Goal: Task Accomplishment & Management: Complete application form

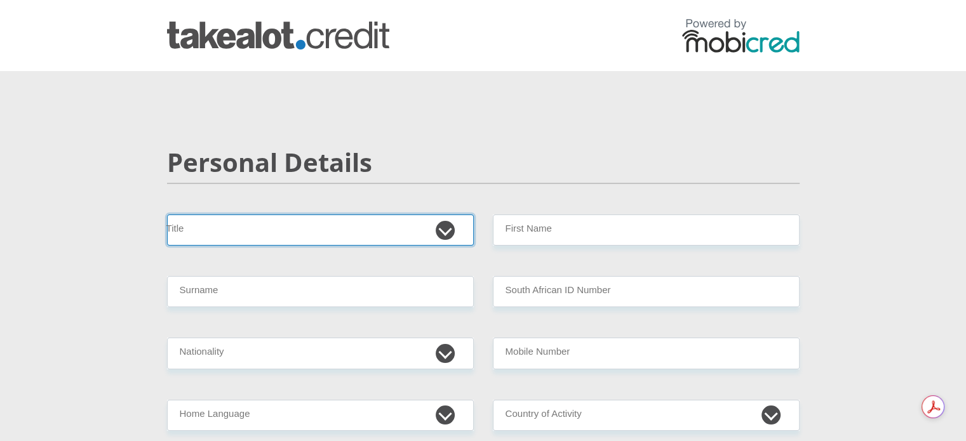
click at [455, 233] on select "Mr Ms Mrs Dr [PERSON_NAME]" at bounding box center [320, 230] width 307 height 31
select select "Mr"
click at [167, 215] on select "Mr Ms Mrs Dr [PERSON_NAME]" at bounding box center [320, 230] width 307 height 31
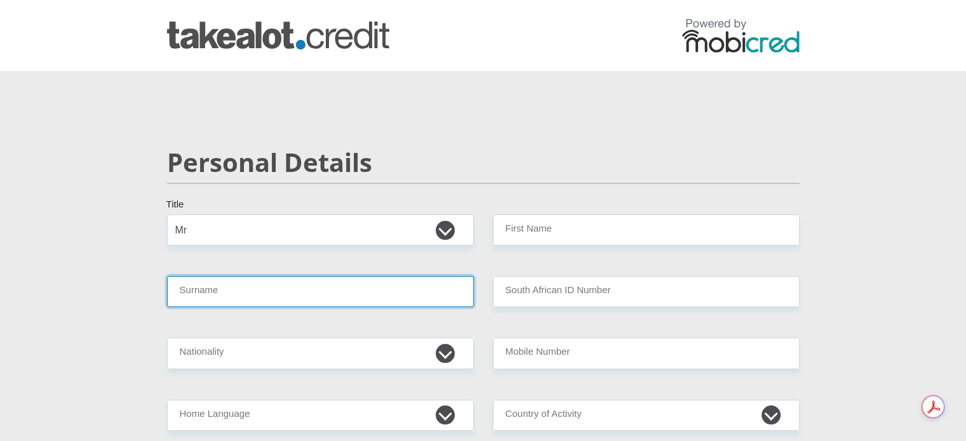
click at [340, 294] on input "Surname" at bounding box center [320, 291] width 307 height 31
type input "Tlhapane"
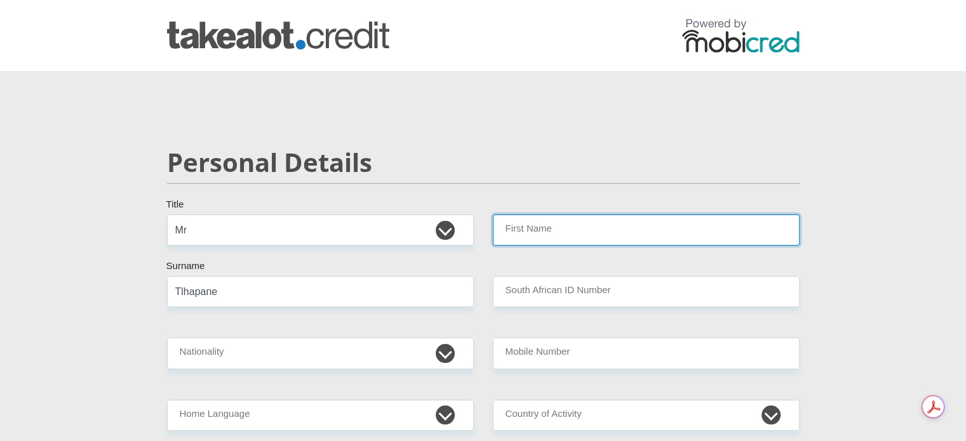
type input "Oreneile"
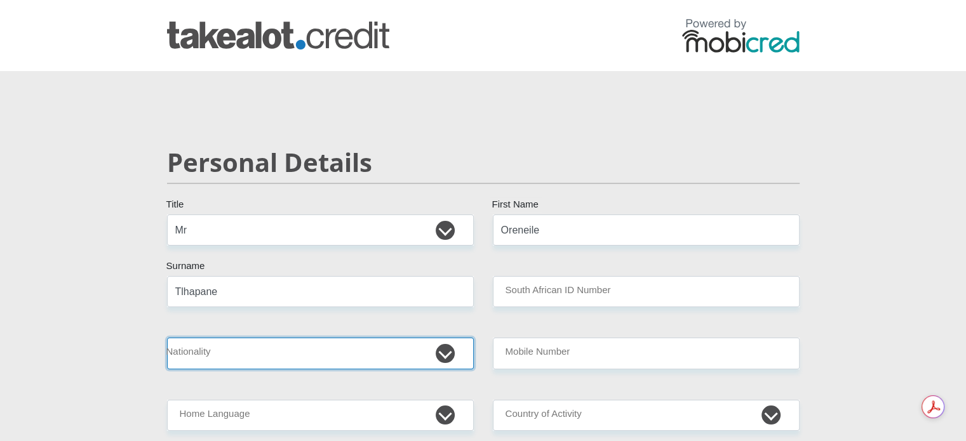
select select "ZAF"
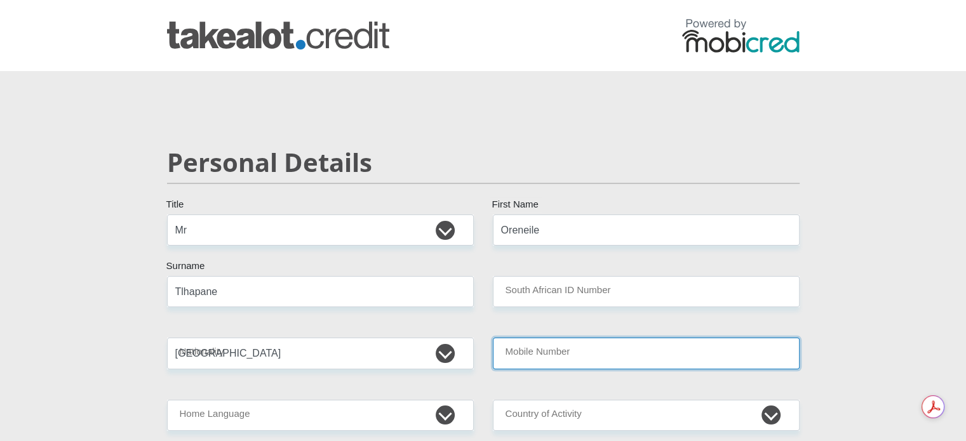
type input "0825364008"
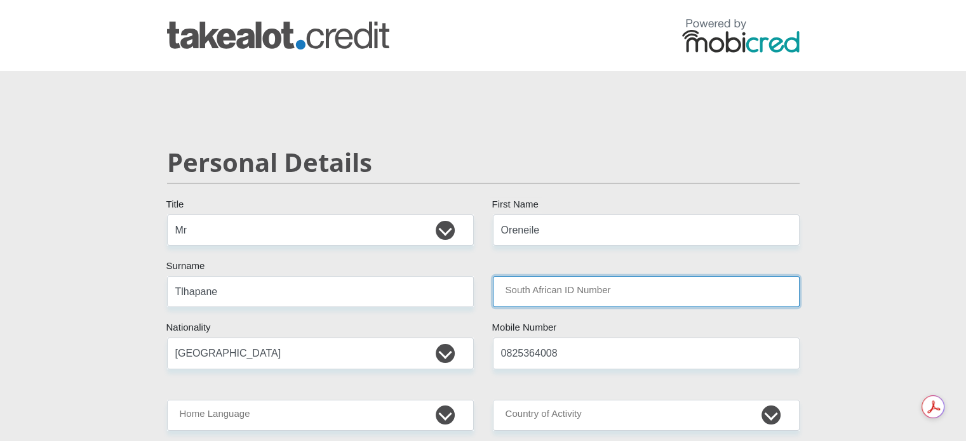
click at [673, 303] on input "South African ID Number" at bounding box center [646, 291] width 307 height 31
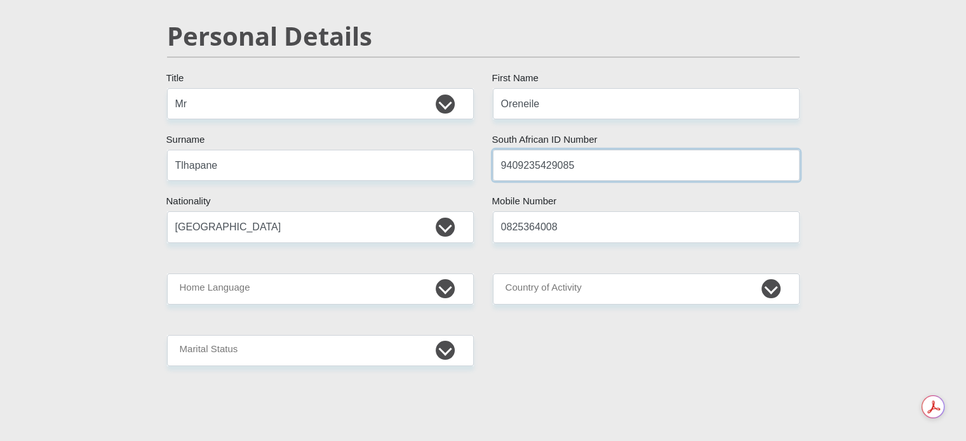
scroll to position [127, 0]
type input "9409235429085"
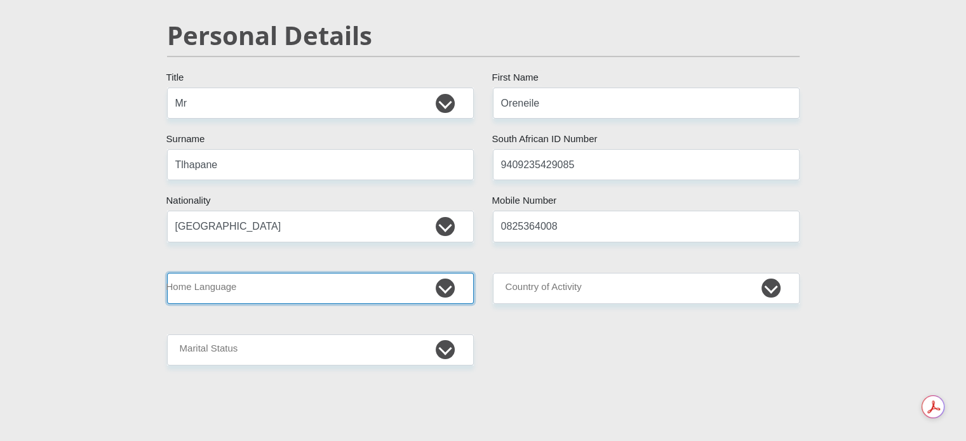
click at [389, 292] on select "Afrikaans English Sepedi South Ndebele Southern Sotho Swati Tsonga Tswana Venda…" at bounding box center [320, 288] width 307 height 31
select select "eng"
click at [167, 273] on select "Afrikaans English Sepedi South Ndebele Southern Sotho Swati Tsonga Tswana Venda…" at bounding box center [320, 288] width 307 height 31
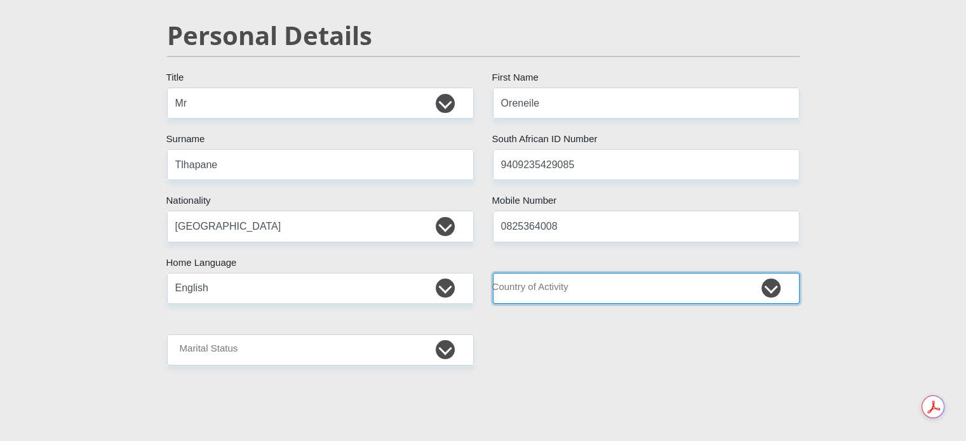
click at [643, 291] on select "[GEOGRAPHIC_DATA] [GEOGRAPHIC_DATA] [GEOGRAPHIC_DATA] [GEOGRAPHIC_DATA] [GEOGRA…" at bounding box center [646, 288] width 307 height 31
select select "ZAF"
click at [493, 273] on select "[GEOGRAPHIC_DATA] [GEOGRAPHIC_DATA] [GEOGRAPHIC_DATA] [GEOGRAPHIC_DATA] [GEOGRA…" at bounding box center [646, 288] width 307 height 31
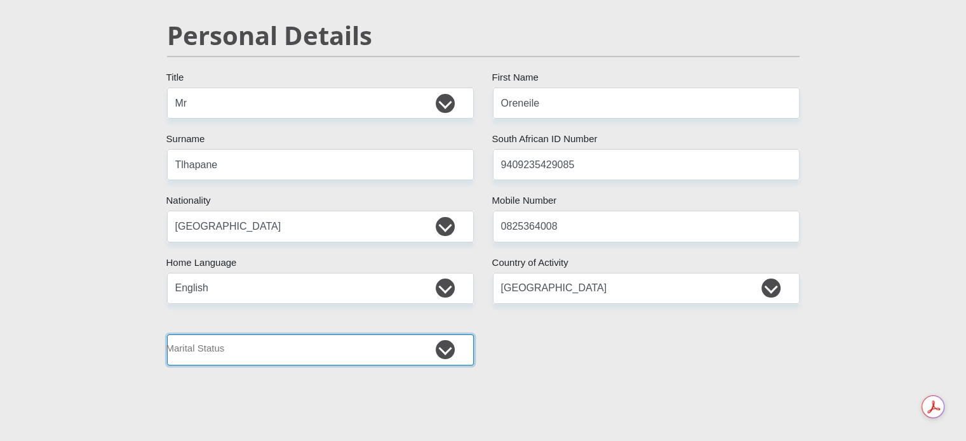
click at [312, 352] on select "Married ANC Single Divorced Widowed Married COP or Customary Law" at bounding box center [320, 350] width 307 height 31
select select "2"
click at [167, 335] on select "Married ANC Single Divorced Widowed Married COP or Customary Law" at bounding box center [320, 350] width 307 height 31
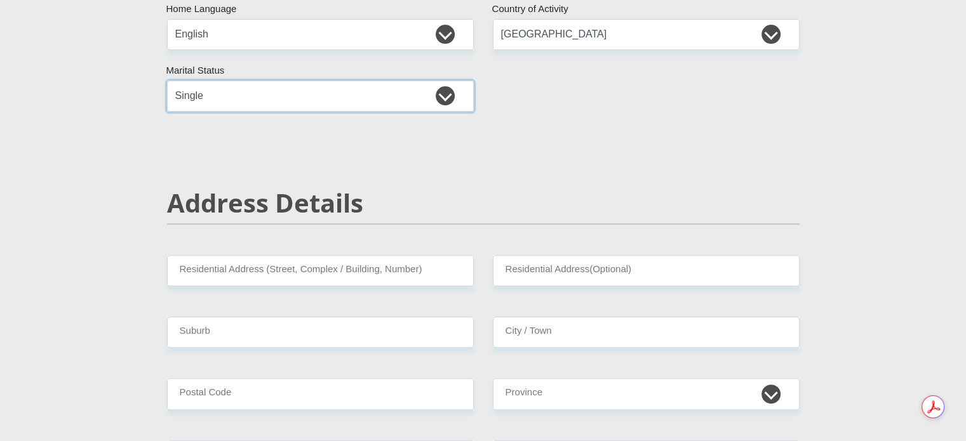
scroll to position [444, 0]
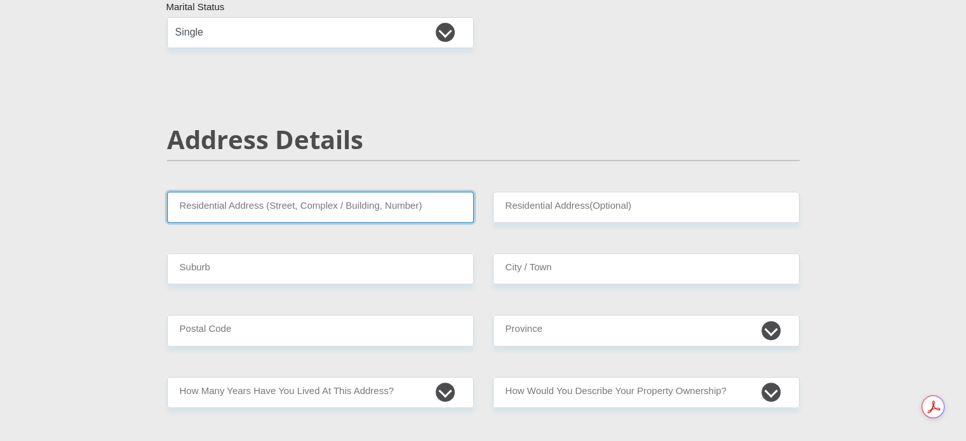
click at [300, 207] on input "Residential Address (Street, Complex / Building, Number)" at bounding box center [320, 207] width 307 height 31
type input "Flat 3 Masbieker"
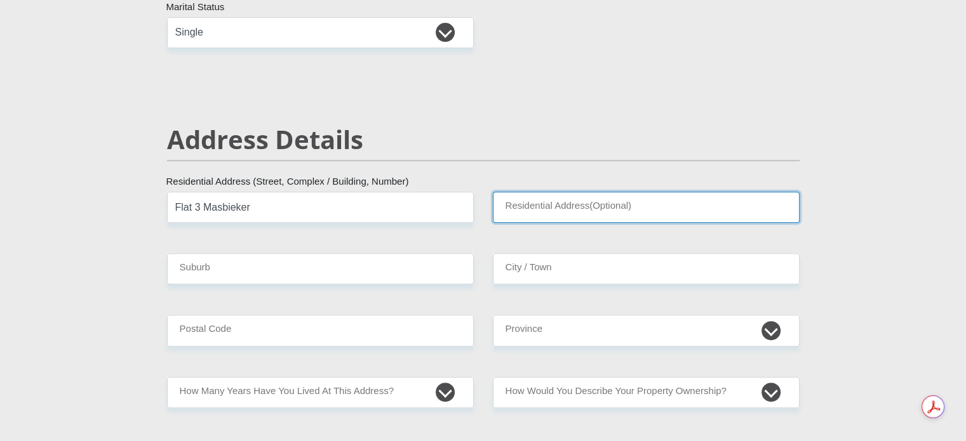
type input "[STREET_ADDRESS][PERSON_NAME]"
type input "Swellendam"
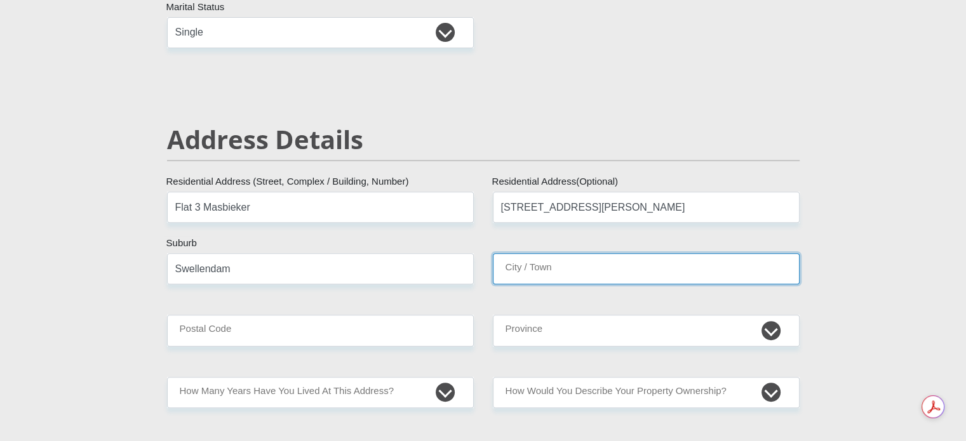
type input "Swellendam"
type input "6740"
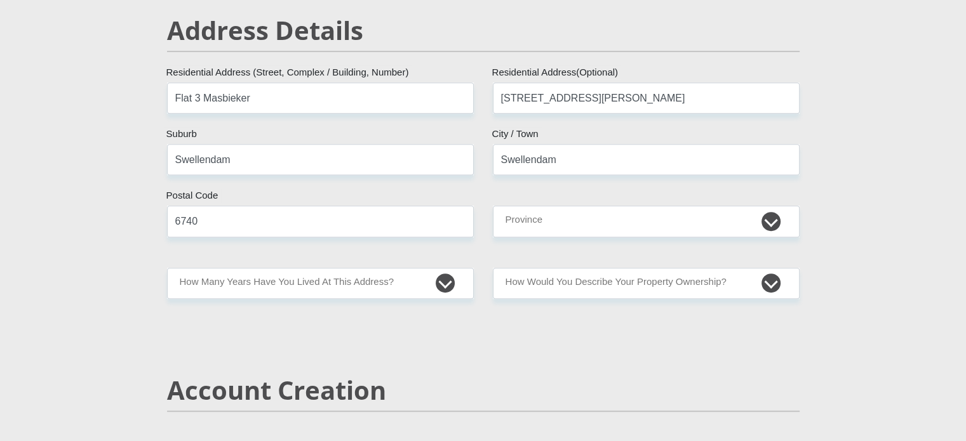
scroll to position [635, 0]
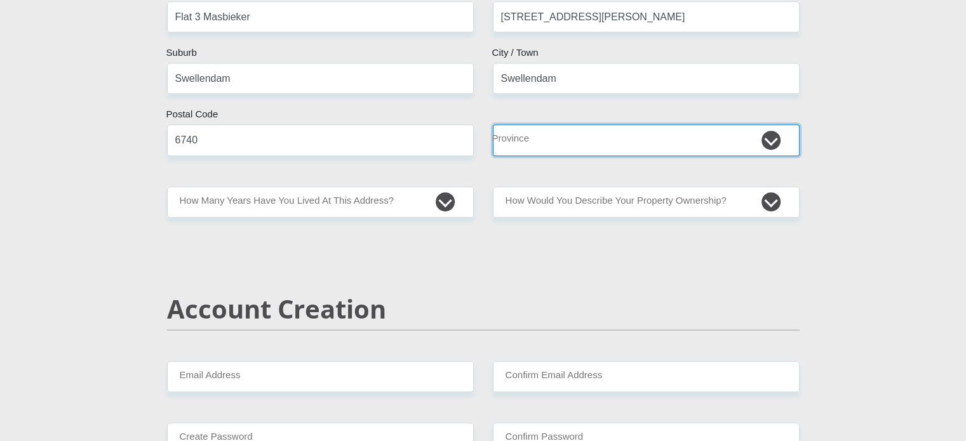
click at [768, 140] on select "Eastern Cape Free State [GEOGRAPHIC_DATA] [GEOGRAPHIC_DATA][DATE] [GEOGRAPHIC_D…" at bounding box center [646, 139] width 307 height 31
select select "Western Cape"
click at [493, 124] on select "Eastern Cape Free State [GEOGRAPHIC_DATA] [GEOGRAPHIC_DATA][DATE] [GEOGRAPHIC_D…" at bounding box center [646, 139] width 307 height 31
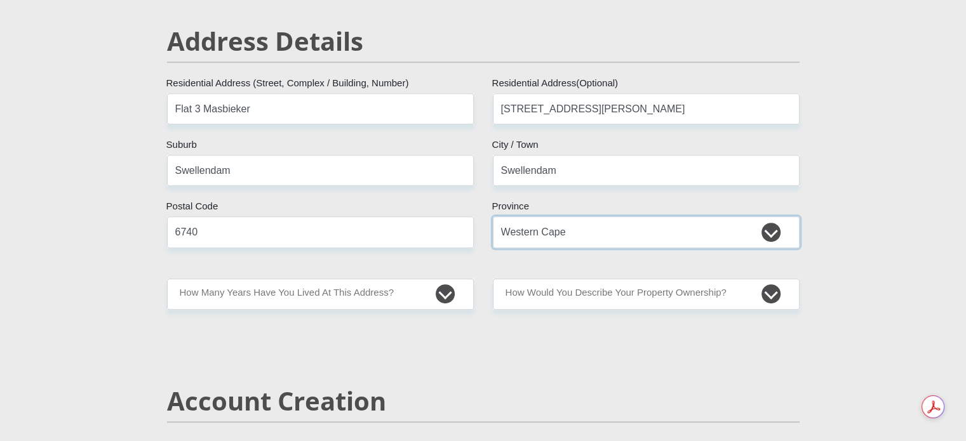
scroll to position [571, 0]
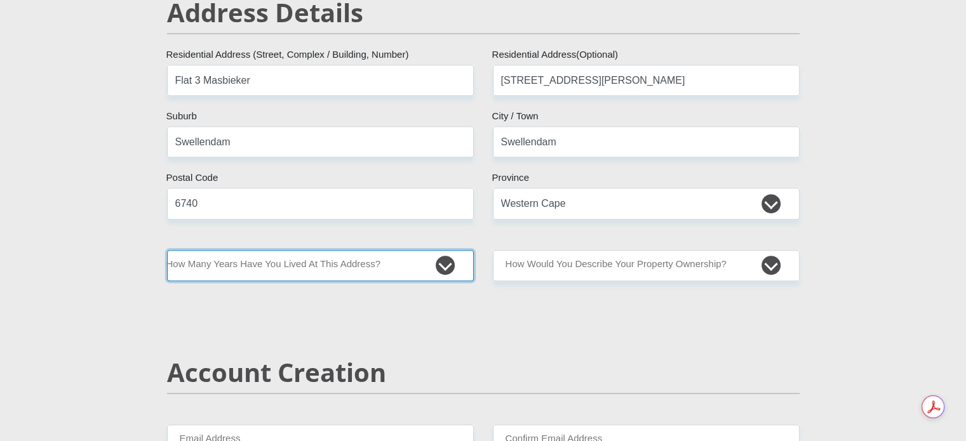
click at [444, 263] on select "less than 1 year 1-3 years 3-5 years 5+ years" at bounding box center [320, 265] width 307 height 31
select select "4"
click at [167, 250] on select "less than 1 year 1-3 years 3-5 years 5+ years" at bounding box center [320, 265] width 307 height 31
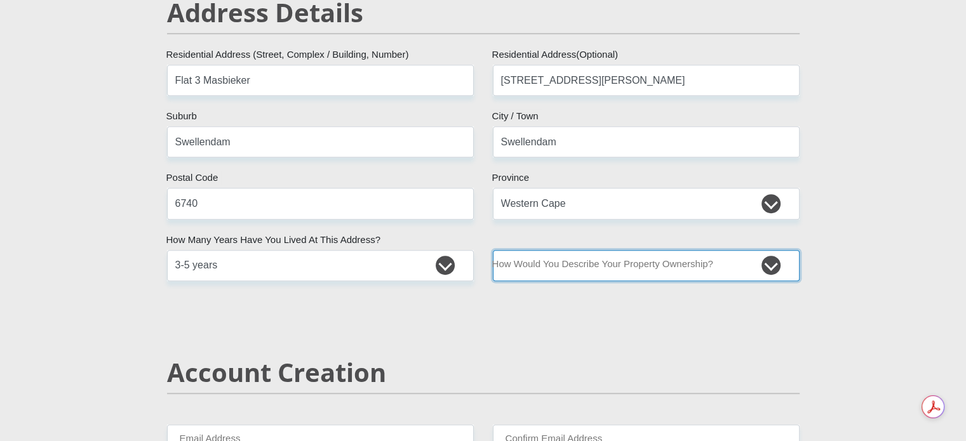
click at [747, 268] on select "Owned Rented Family Owned Company Dwelling" at bounding box center [646, 265] width 307 height 31
select select "Rented"
click at [493, 250] on select "Owned Rented Family Owned Company Dwelling" at bounding box center [646, 265] width 307 height 31
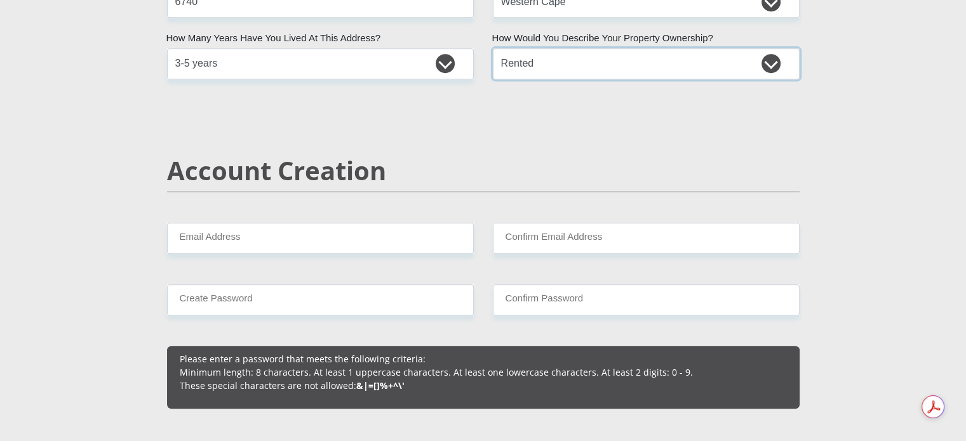
scroll to position [825, 0]
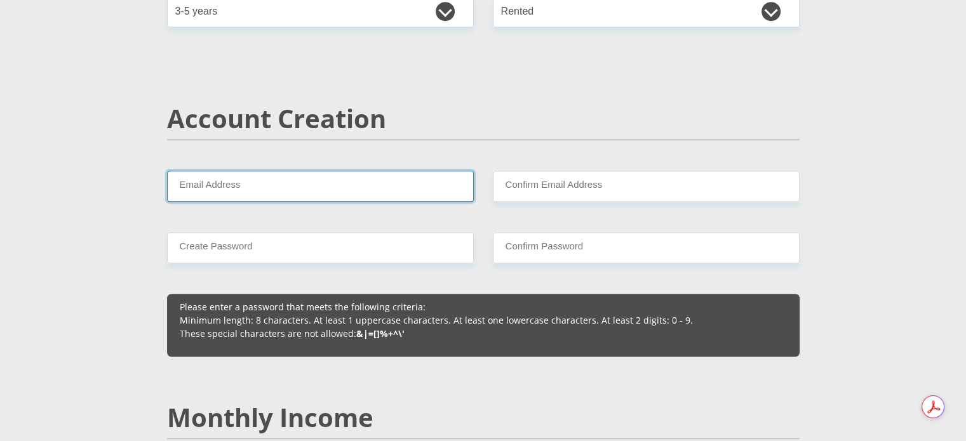
click at [343, 190] on input "Email Address" at bounding box center [320, 186] width 307 height 31
type input "[EMAIL_ADDRESS][DOMAIN_NAME]"
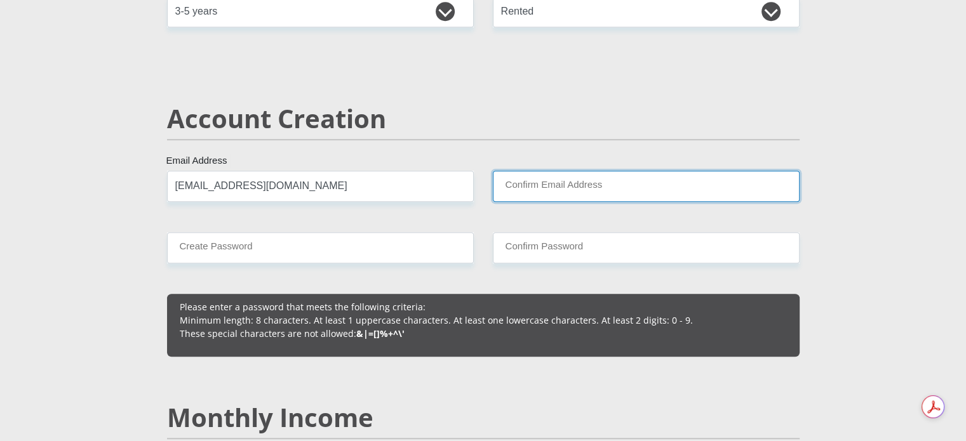
type input "[EMAIL_ADDRESS][DOMAIN_NAME]"
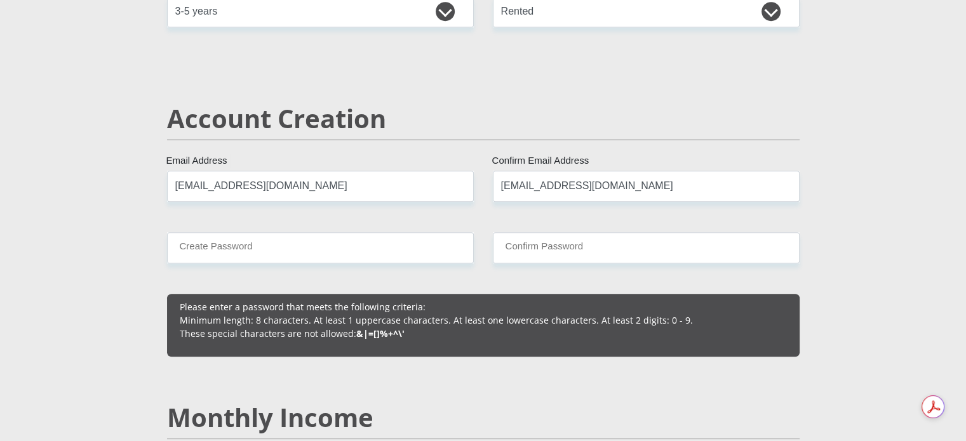
type input "Oreneile"
type input "Tlhapane"
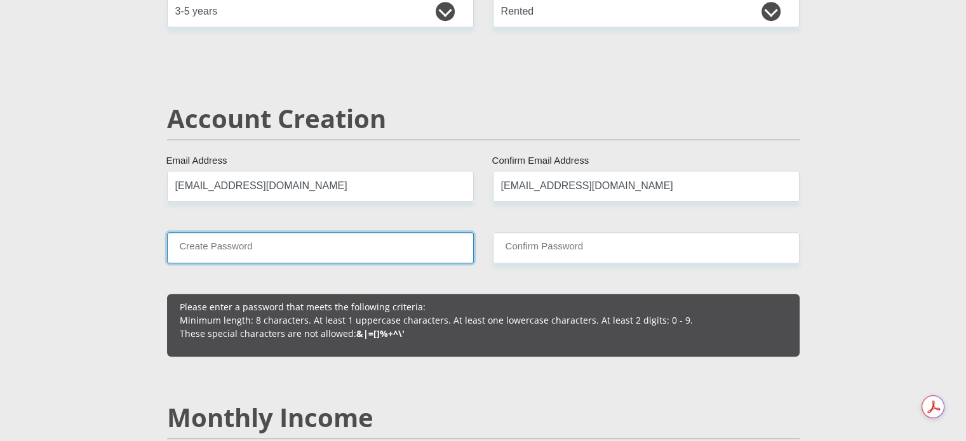
click at [404, 247] on input "Create Password" at bounding box center [320, 247] width 307 height 31
type input "V8Ex56bBSYFLrj"
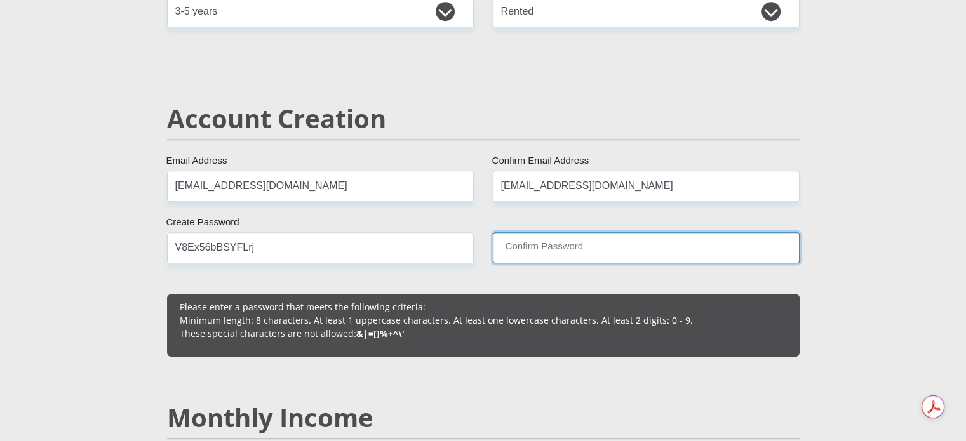
type input "V8Ex56bBSYFLrj"
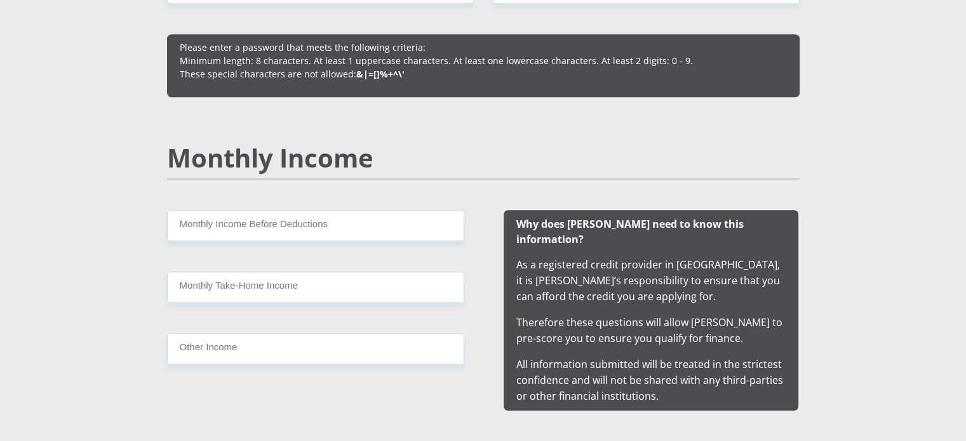
scroll to position [1143, 0]
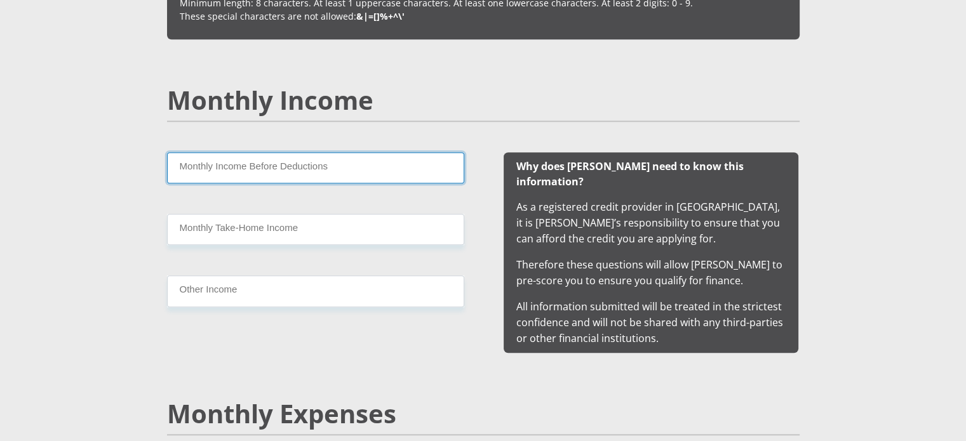
click at [270, 161] on input "Monthly Income Before Deductions" at bounding box center [315, 167] width 297 height 31
click at [217, 170] on input "Monthly Income Before Deductions" at bounding box center [315, 167] width 297 height 31
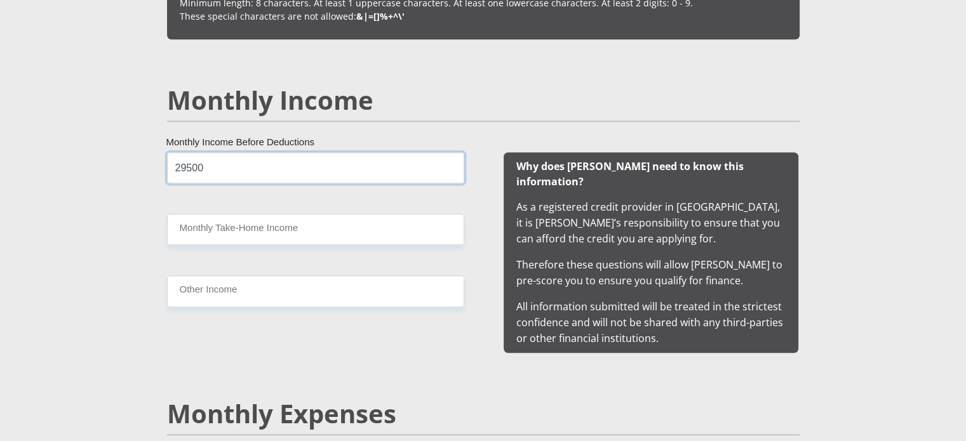
type input "29500"
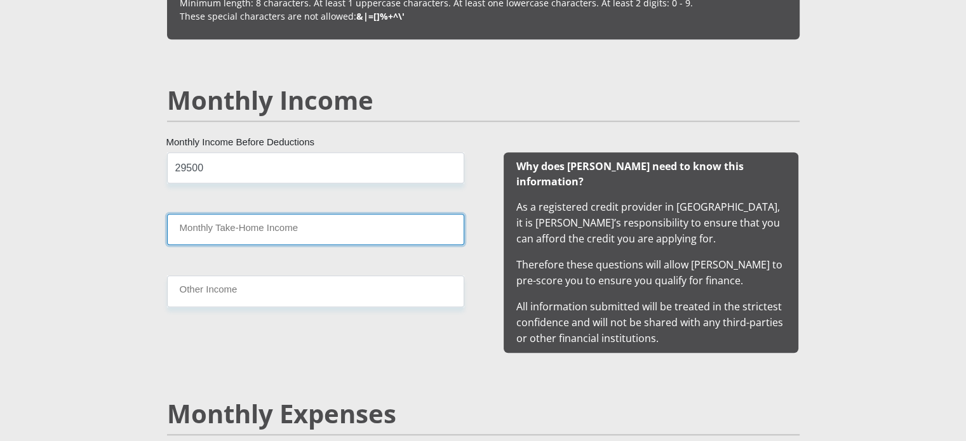
click at [260, 232] on input "Monthly Take-Home Income" at bounding box center [315, 229] width 297 height 31
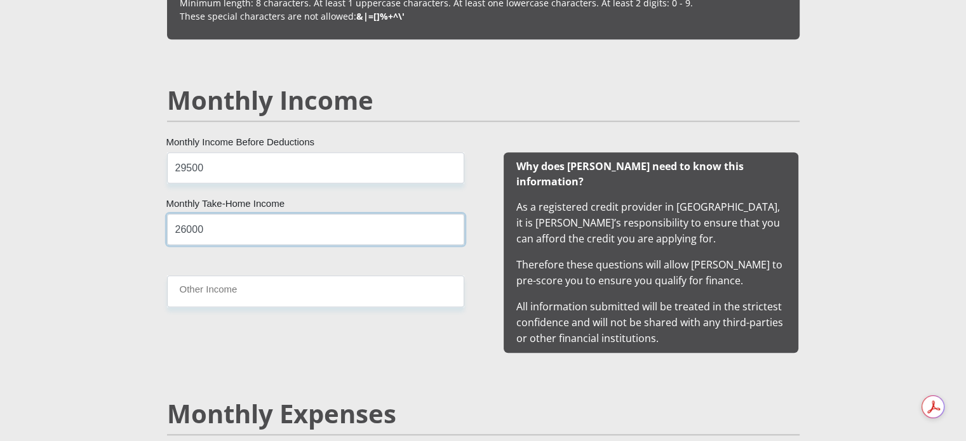
type input "26000"
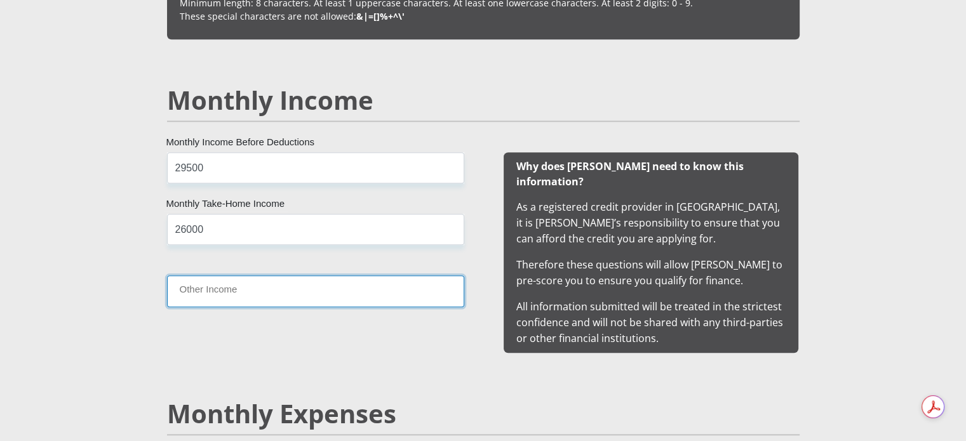
click at [266, 290] on input "Other Income" at bounding box center [315, 291] width 297 height 31
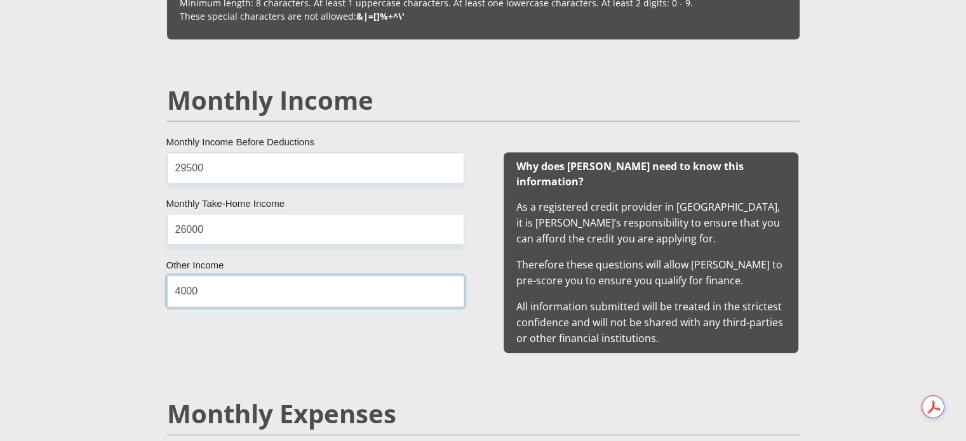
type input "4000"
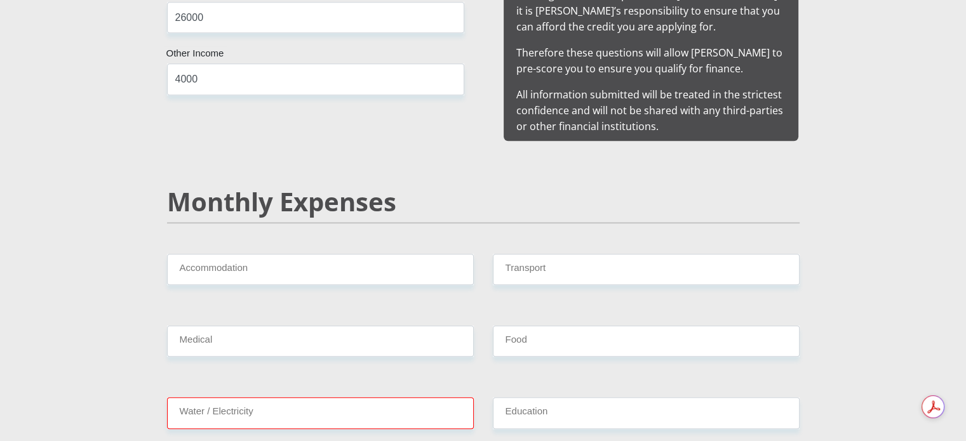
scroll to position [1333, 0]
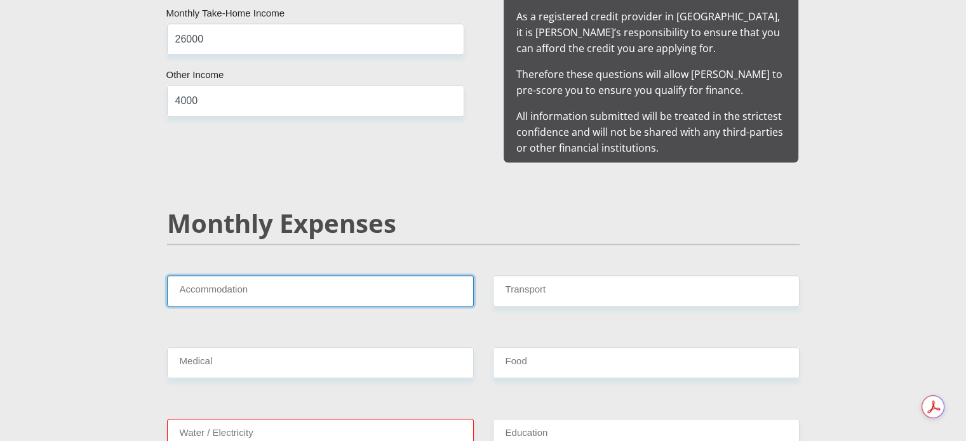
click at [347, 276] on input "Accommodation" at bounding box center [320, 291] width 307 height 31
type input "3500"
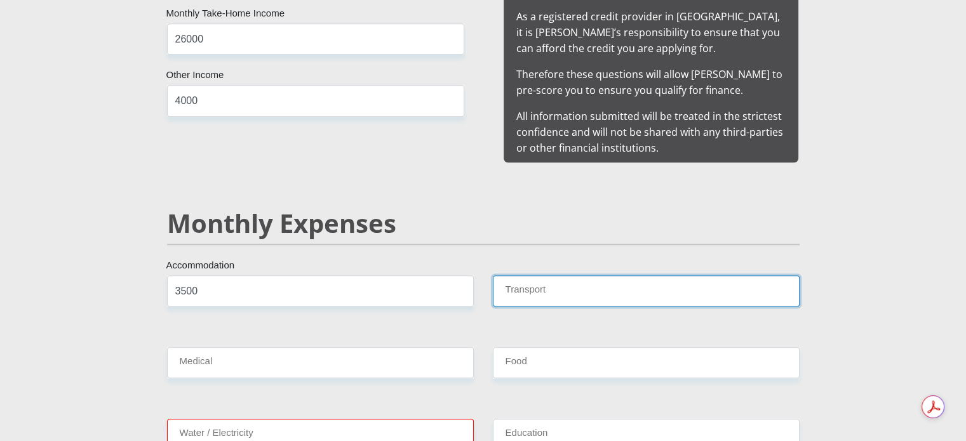
click at [549, 276] on input "Transport" at bounding box center [646, 291] width 307 height 31
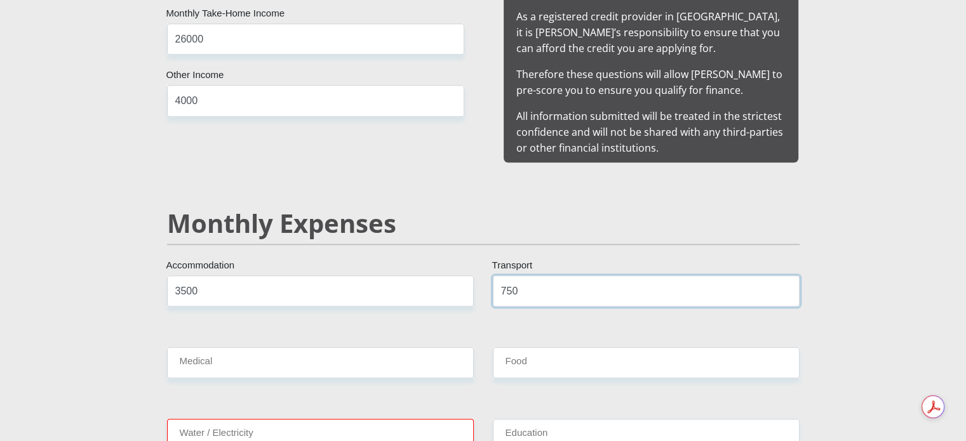
type input "750"
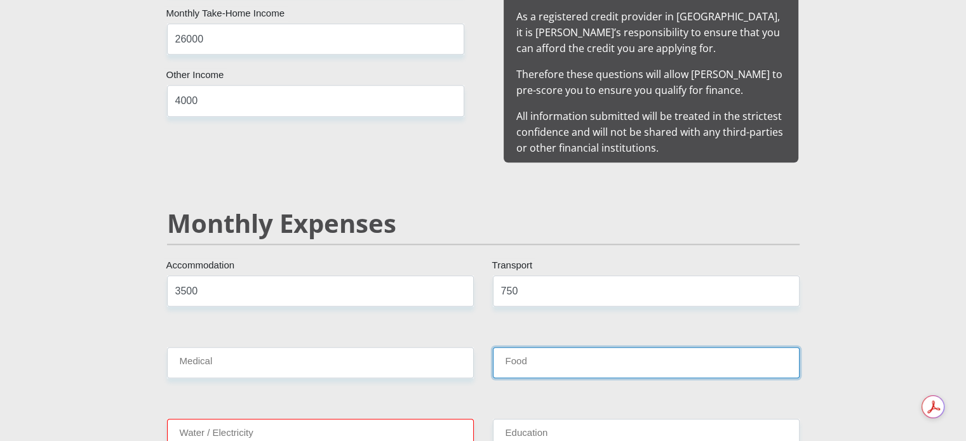
click at [594, 358] on input "Food" at bounding box center [646, 362] width 307 height 31
type input "1000"
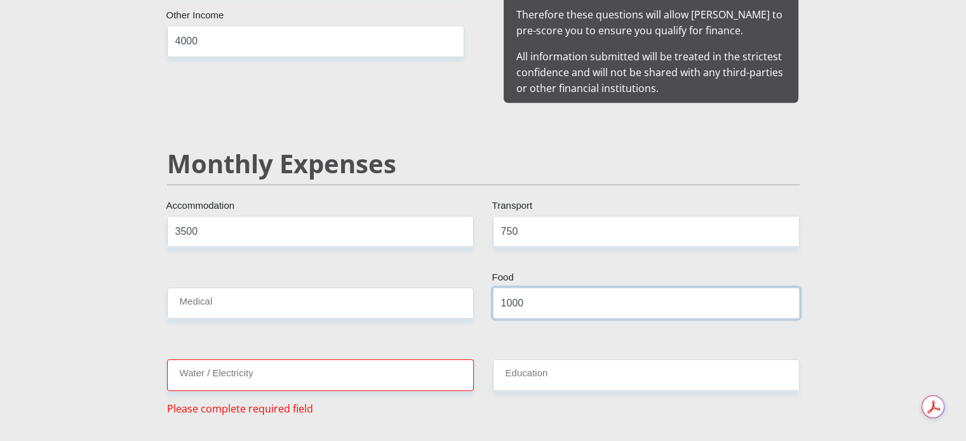
scroll to position [1460, 0]
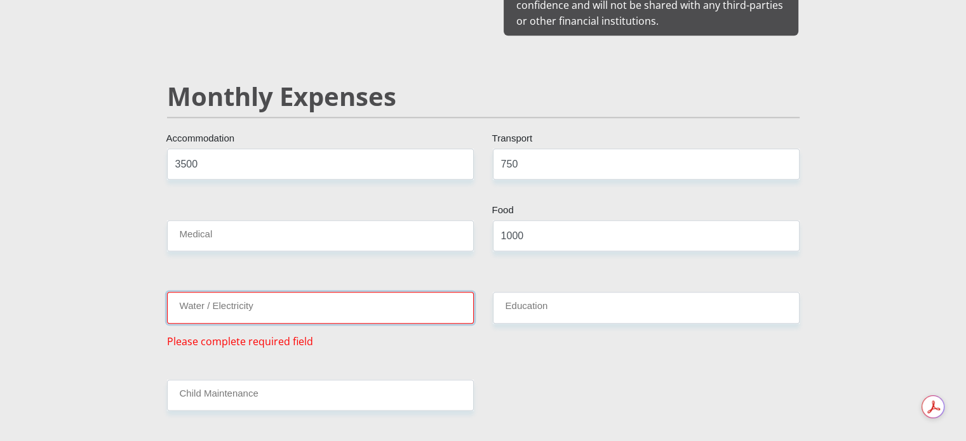
click at [274, 292] on input "Water / Electricity" at bounding box center [320, 307] width 307 height 31
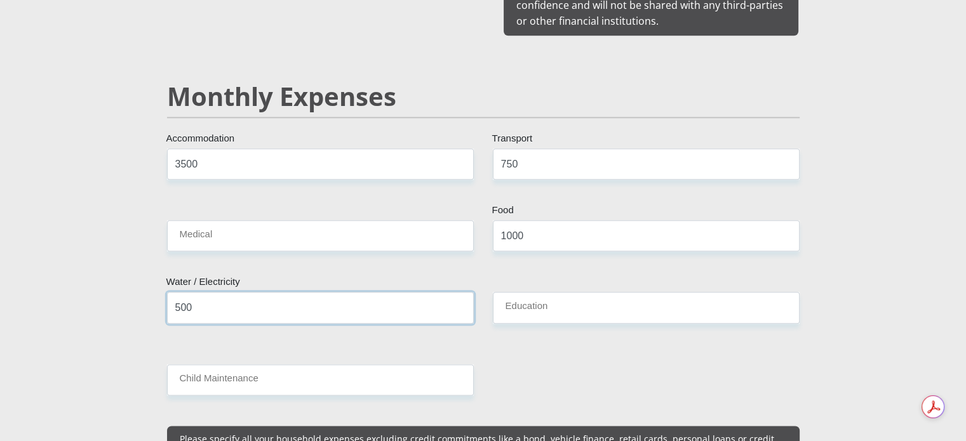
type input "500"
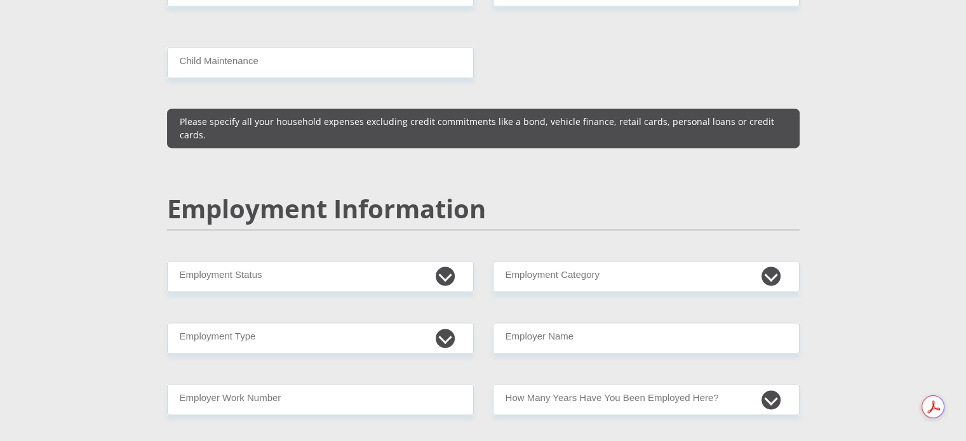
scroll to position [1905, 0]
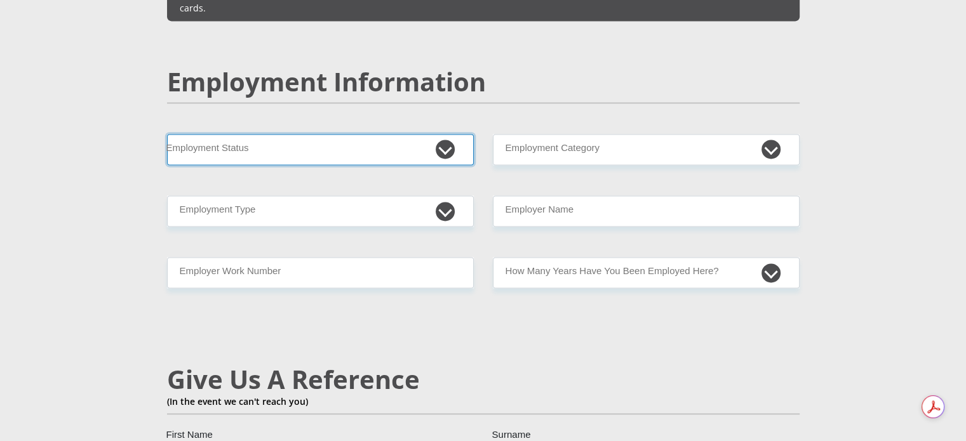
click at [460, 134] on select "Permanent/Full-time Part-time/Casual [DEMOGRAPHIC_DATA] Worker Self-Employed Ho…" at bounding box center [320, 149] width 307 height 31
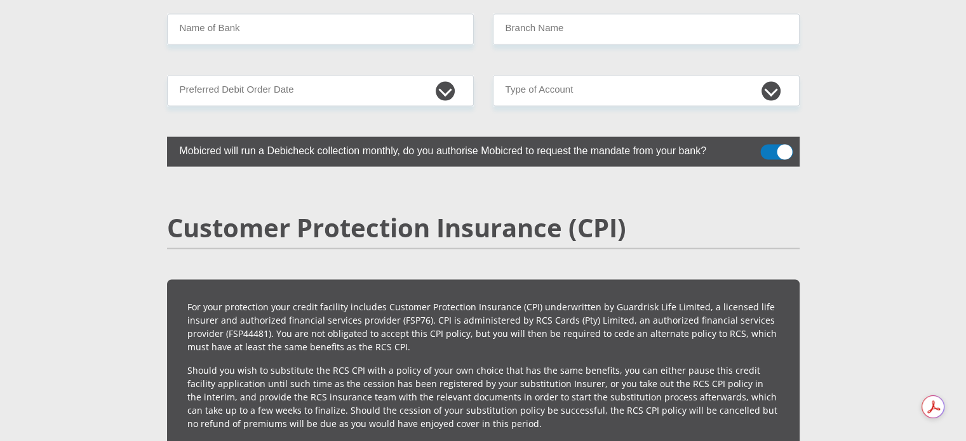
scroll to position [2603, 0]
